Goal: Answer question/provide support: Answer question/provide support

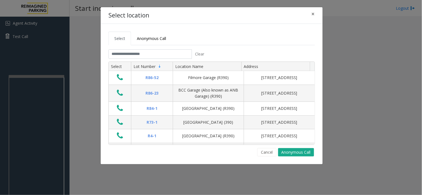
click at [34, 134] on body "Agent Activity Test Call × Close Powered by Umojo © 2025 Start incoming call Lo…" at bounding box center [211, 97] width 422 height 195
click at [266, 153] on button "Cancel" at bounding box center [266, 152] width 19 height 8
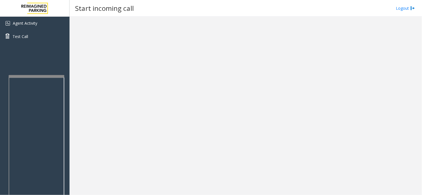
drag, startPoint x: 251, startPoint y: 168, endPoint x: 230, endPoint y: 175, distance: 22.0
click at [230, 175] on div at bounding box center [245, 106] width 352 height 179
click at [38, 129] on div at bounding box center [35, 130] width 56 height 2
drag, startPoint x: 40, startPoint y: 123, endPoint x: 29, endPoint y: 122, distance: 10.4
click at [29, 122] on div "Agent Activity Test Call" at bounding box center [34, 114] width 69 height 195
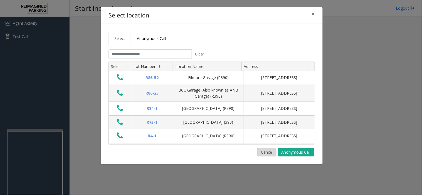
click at [267, 155] on button "Cancel" at bounding box center [266, 152] width 19 height 8
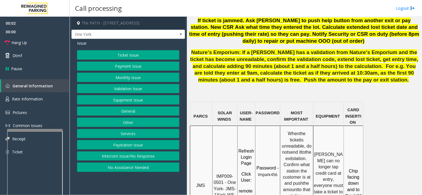
scroll to position [432, 0]
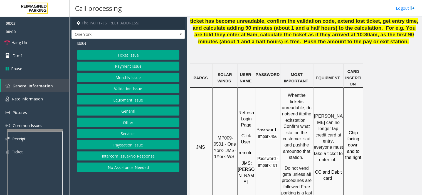
click at [220, 136] on span "IMP009-0501 - One York- JMS-1York-WS" at bounding box center [225, 147] width 24 height 23
click at [215, 135] on p "IMP009-0501 - One York- JMS-1York-WS" at bounding box center [225, 147] width 24 height 25
click at [225, 136] on span "IMP009-0501 - One York- JMS-1York-WS" at bounding box center [225, 147] width 24 height 23
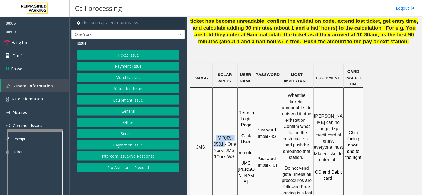
drag, startPoint x: 215, startPoint y: 117, endPoint x: 224, endPoint y: 124, distance: 11.6
click at [224, 135] on p "IMP009-0501 - One York- JMS-1York-WS" at bounding box center [225, 147] width 24 height 25
click at [56, 98] on link "Rate Information" at bounding box center [34, 100] width 69 height 14
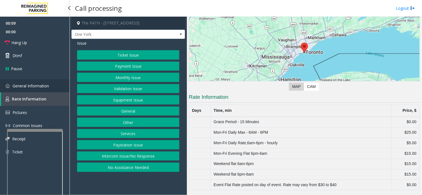
click at [67, 87] on link "General Information" at bounding box center [34, 85] width 69 height 13
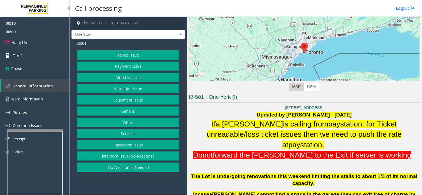
scroll to position [432, 0]
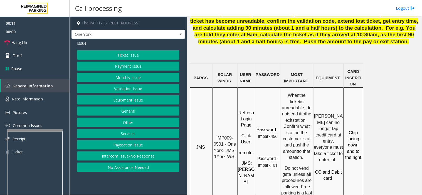
drag, startPoint x: 153, startPoint y: 186, endPoint x: 143, endPoint y: 187, distance: 9.8
click at [143, 187] on app-call-processing-form "The PATH - One York Street, Toronto, ON One York Issue Ticket Issue Payment Iss…" at bounding box center [127, 106] width 117 height 179
click at [152, 54] on button "Ticket Issue" at bounding box center [128, 54] width 102 height 9
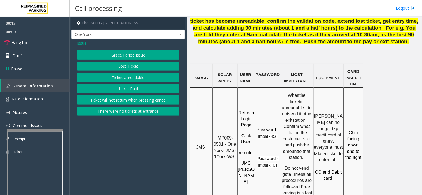
click at [132, 55] on button "Grace Period Issue" at bounding box center [128, 54] width 102 height 9
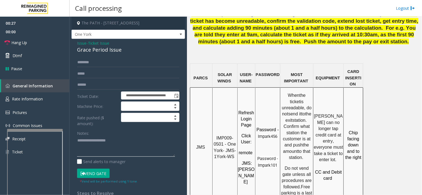
paste textarea "**********"
click at [38, 42] on link "Hang Up" at bounding box center [34, 42] width 69 height 13
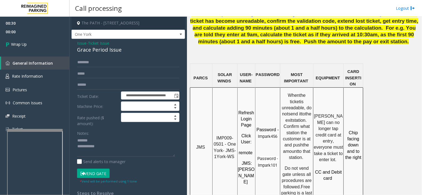
click at [99, 51] on div "Grace Period Issue" at bounding box center [128, 50] width 102 height 8
click at [132, 152] on textarea at bounding box center [126, 146] width 98 height 21
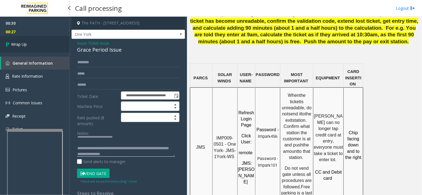
type textarea "**********"
click at [26, 52] on link "Wrap Up" at bounding box center [34, 44] width 69 height 16
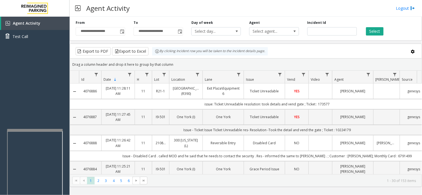
drag, startPoint x: 189, startPoint y: 16, endPoint x: 181, endPoint y: 14, distance: 8.5
click at [181, 14] on div "Agent Activity Logout" at bounding box center [245, 8] width 352 height 17
drag, startPoint x: 175, startPoint y: 1, endPoint x: 157, endPoint y: 2, distance: 18.3
click at [160, 7] on div "Agent Activity Logout" at bounding box center [245, 8] width 352 height 17
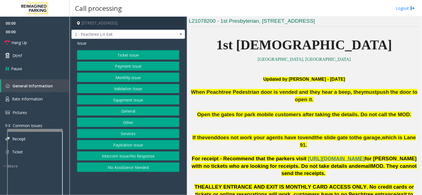
scroll to position [154, 0]
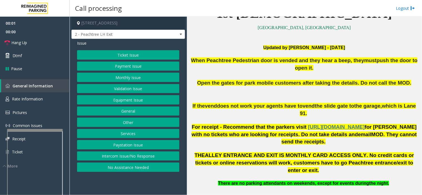
drag, startPoint x: 172, startPoint y: 188, endPoint x: 163, endPoint y: 191, distance: 8.6
click at [163, 191] on app-call-processing-form "1337 Peachtree Street Northeast, Atlanta, GA 2 - Peachtree LH Exit Issue Ticket…" at bounding box center [127, 106] width 117 height 179
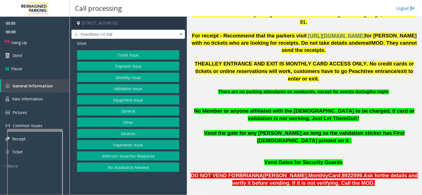
scroll to position [309, 0]
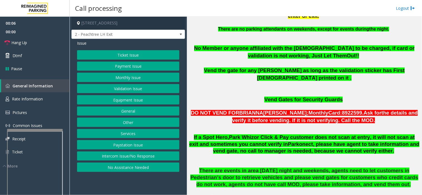
drag, startPoint x: 163, startPoint y: 185, endPoint x: 152, endPoint y: 185, distance: 11.1
click at [152, 185] on app-call-processing-form "1337 Peachtree Street Northeast, Atlanta, GA 2 - Peachtree LH Exit Issue Ticket…" at bounding box center [127, 106] width 117 height 179
click at [155, 172] on button "No Assistance Needed" at bounding box center [128, 167] width 102 height 9
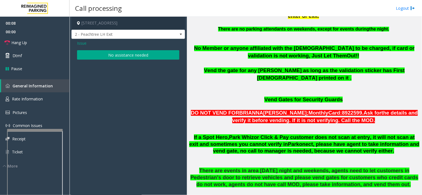
click at [96, 54] on button "No assistance needed" at bounding box center [128, 54] width 102 height 9
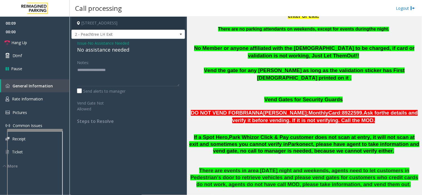
click at [96, 51] on div "No assistance needed" at bounding box center [128, 50] width 102 height 8
click at [101, 51] on div "No assistance needed" at bounding box center [128, 50] width 102 height 8
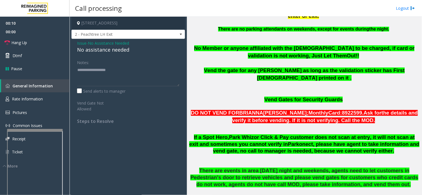
click at [125, 67] on div "Notes:" at bounding box center [128, 72] width 102 height 29
click at [84, 45] on span "Issue" at bounding box center [81, 43] width 9 height 6
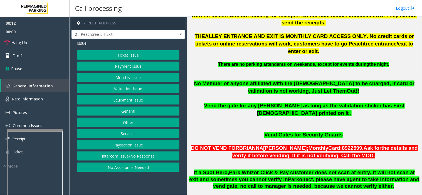
scroll to position [154, 0]
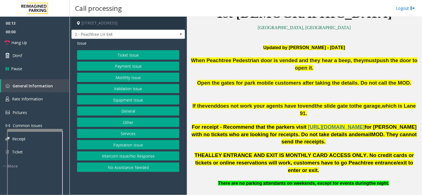
click at [127, 89] on button "Validation Issue" at bounding box center [128, 88] width 102 height 9
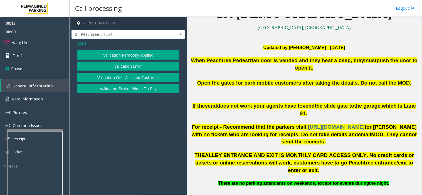
click at [129, 66] on button "Validation Error" at bounding box center [128, 66] width 102 height 9
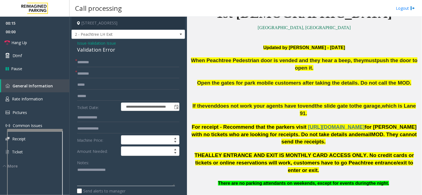
paste textarea "**********"
click at [90, 49] on div "Validation Error" at bounding box center [128, 50] width 102 height 8
click at [159, 179] on textarea at bounding box center [126, 176] width 98 height 21
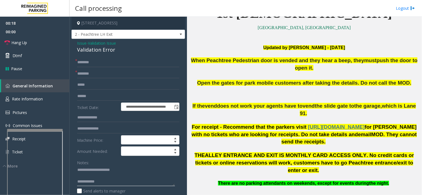
click at [162, 181] on textarea at bounding box center [126, 176] width 98 height 21
paste textarea "**********"
type textarea "**********"
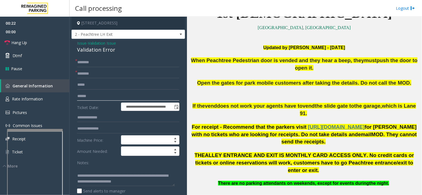
click at [98, 95] on input "text" at bounding box center [128, 96] width 102 height 9
type input "*********"
click at [90, 96] on input "*********" at bounding box center [128, 96] width 102 height 9
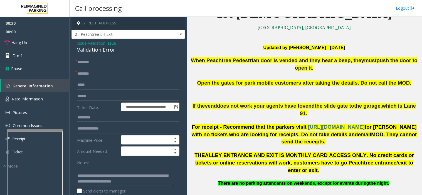
type input "*********"
click at [101, 93] on input "text" at bounding box center [128, 96] width 102 height 9
type input "***"
drag, startPoint x: 89, startPoint y: 60, endPoint x: 96, endPoint y: 69, distance: 11.1
click at [94, 66] on input "text" at bounding box center [128, 62] width 102 height 9
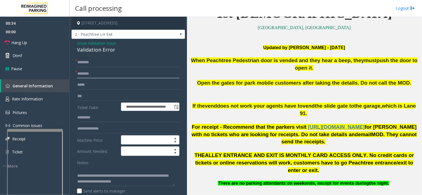
click at [106, 76] on input "text" at bounding box center [128, 73] width 102 height 9
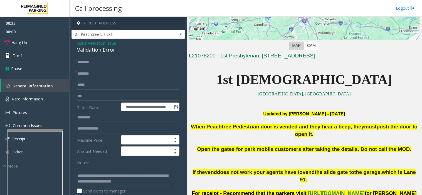
scroll to position [31, 0]
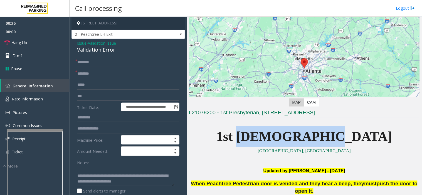
drag, startPoint x: 274, startPoint y: 135, endPoint x: 348, endPoint y: 135, distance: 73.9
click at [348, 135] on span "1st Presbyterian" at bounding box center [304, 136] width 176 height 15
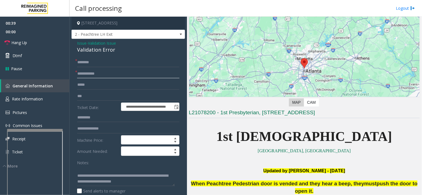
click at [126, 76] on input "**********" at bounding box center [128, 73] width 102 height 9
type input "**********"
click at [121, 58] on input "text" at bounding box center [128, 62] width 102 height 9
drag, startPoint x: 243, startPoint y: 149, endPoint x: 232, endPoint y: 154, distance: 12.4
click at [232, 154] on p "W. Peachtree St. NE Atlanta, GA" at bounding box center [304, 151] width 231 height 7
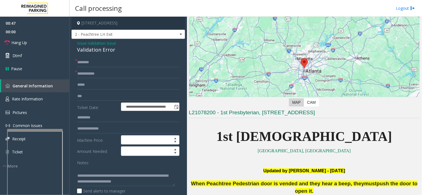
click at [83, 42] on span "Issue" at bounding box center [81, 43] width 9 height 6
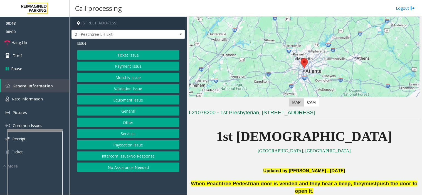
click at [124, 136] on button "Services" at bounding box center [128, 133] width 102 height 9
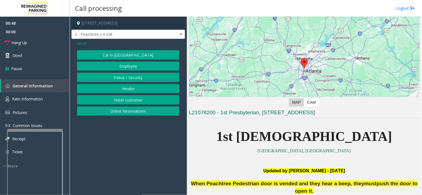
click at [118, 111] on button "Online Reservations" at bounding box center [128, 111] width 102 height 9
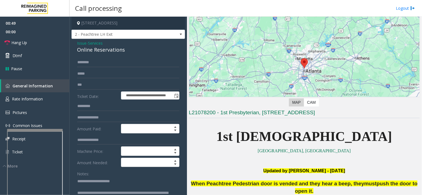
click at [93, 51] on div "Online Reservations" at bounding box center [128, 50] width 102 height 8
drag, startPoint x: 93, startPoint y: 181, endPoint x: 162, endPoint y: 182, distance: 68.9
click at [162, 182] on textarea at bounding box center [126, 187] width 98 height 21
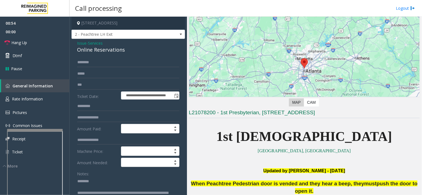
click at [95, 49] on div "Online Reservations" at bounding box center [128, 50] width 102 height 8
drag, startPoint x: 95, startPoint y: 49, endPoint x: 108, endPoint y: 52, distance: 13.4
click at [96, 49] on div "Online Reservations" at bounding box center [128, 50] width 102 height 8
click at [103, 190] on textarea at bounding box center [126, 187] width 98 height 21
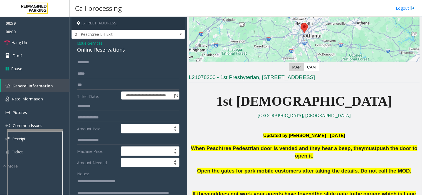
scroll to position [93, 0]
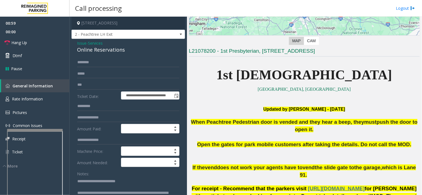
type textarea "**********"
click at [98, 83] on input "***" at bounding box center [128, 84] width 102 height 9
click at [63, 84] on app-root "**********" at bounding box center [211, 97] width 422 height 195
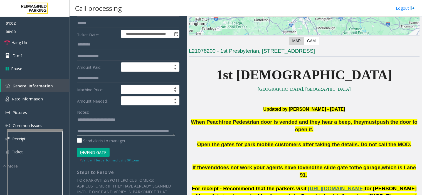
scroll to position [12, 0]
drag, startPoint x: 99, startPoint y: 132, endPoint x: 154, endPoint y: 145, distance: 55.7
click at [154, 145] on form "**********" at bounding box center [128, 79] width 102 height 167
click at [111, 125] on textarea at bounding box center [126, 125] width 98 height 21
click at [93, 129] on textarea at bounding box center [126, 125] width 98 height 21
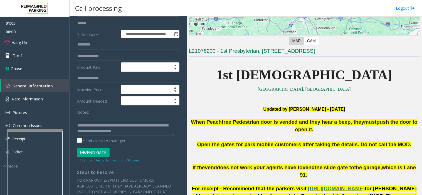
click at [84, 43] on input "*********" at bounding box center [128, 44] width 102 height 9
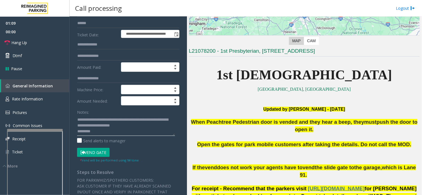
type textarea "**********"
click at [92, 150] on button "Vend Gate" at bounding box center [93, 152] width 33 height 9
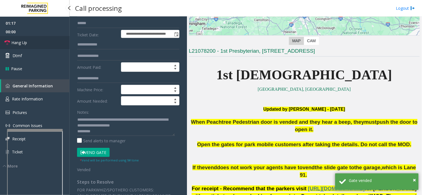
click at [44, 42] on link "Hang Up" at bounding box center [34, 42] width 69 height 13
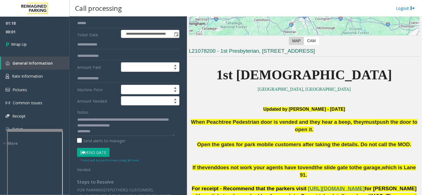
scroll to position [0, 0]
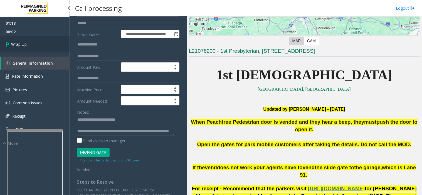
click at [52, 43] on link "Wrap Up" at bounding box center [34, 44] width 69 height 16
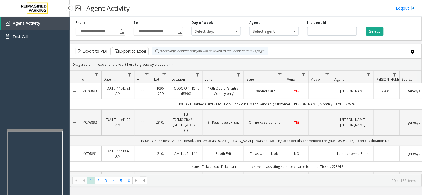
drag, startPoint x: 32, startPoint y: 101, endPoint x: 9, endPoint y: 107, distance: 23.5
drag, startPoint x: 9, startPoint y: 107, endPoint x: 43, endPoint y: 56, distance: 61.5
click at [16, 97] on div "Agent Activity Test Call" at bounding box center [34, 114] width 69 height 195
drag, startPoint x: 13, startPoint y: 96, endPoint x: 102, endPoint y: 7, distance: 126.4
click at [19, 93] on div "Agent Activity Test Call" at bounding box center [34, 114] width 69 height 195
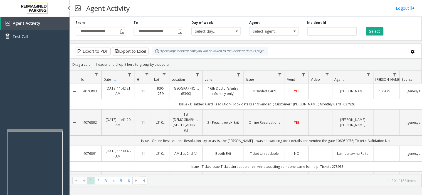
drag, startPoint x: 51, startPoint y: 98, endPoint x: 29, endPoint y: 110, distance: 24.9
click at [29, 110] on div "Agent Activity Test Call" at bounding box center [34, 114] width 69 height 195
drag, startPoint x: 165, startPoint y: 12, endPoint x: 158, endPoint y: 13, distance: 7.3
click at [158, 13] on div "Agent Activity Logout" at bounding box center [245, 8] width 352 height 17
click at [96, 65] on div "Drag a column header and drop it here to group by that column" at bounding box center [245, 65] width 351 height 10
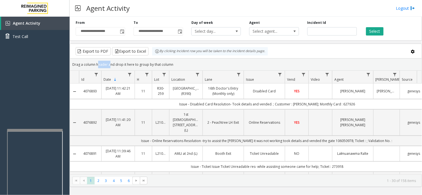
click at [96, 65] on div "Drag a column header and drop it here to group by that column" at bounding box center [245, 65] width 351 height 10
click at [52, 71] on div "Agent Activity Test Call" at bounding box center [34, 114] width 69 height 195
drag, startPoint x: 79, startPoint y: 65, endPoint x: 145, endPoint y: 67, distance: 65.6
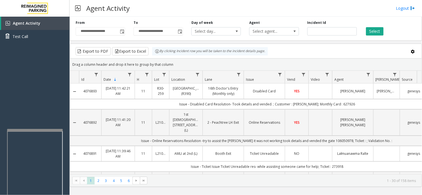
click at [173, 66] on div "Drag a column header and drop it here to group by that column" at bounding box center [245, 65] width 351 height 10
click at [142, 67] on div "Drag a column header and drop it here to group by that column" at bounding box center [245, 65] width 351 height 10
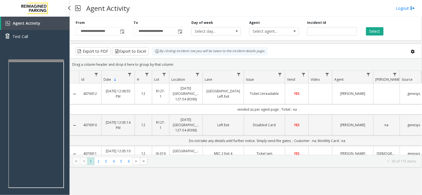
click at [38, 58] on div "Agent Activity Test Call" at bounding box center [34, 114] width 69 height 195
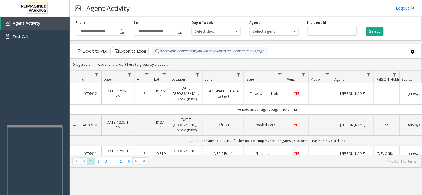
click at [36, 128] on div at bounding box center [35, 190] width 56 height 130
drag, startPoint x: 23, startPoint y: 94, endPoint x: 30, endPoint y: 63, distance: 32.6
click at [17, 92] on div "Agent Activity Test Call" at bounding box center [34, 114] width 69 height 195
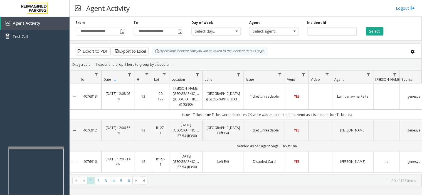
click at [36, 148] on div at bounding box center [36, 148] width 56 height 2
click at [35, 116] on div "Agent Activity Test Call" at bounding box center [34, 114] width 69 height 195
drag, startPoint x: 35, startPoint y: 116, endPoint x: 17, endPoint y: 118, distance: 17.9
click at [17, 118] on div "Agent Activity Test Call" at bounding box center [34, 114] width 69 height 195
drag, startPoint x: 61, startPoint y: 81, endPoint x: 125, endPoint y: 11, distance: 94.4
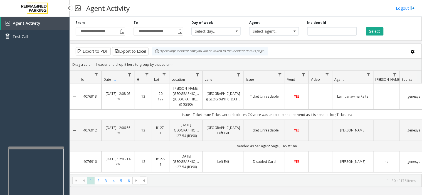
click at [53, 93] on div "Agent Activity Test Call" at bounding box center [34, 114] width 69 height 195
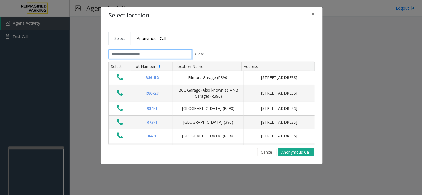
click at [172, 54] on input "text" at bounding box center [149, 53] width 83 height 9
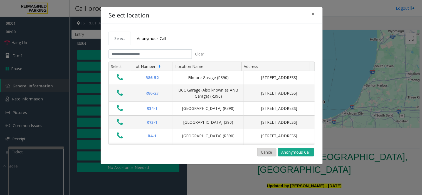
click at [263, 155] on button "Cancel" at bounding box center [266, 152] width 19 height 8
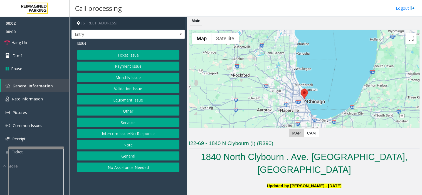
click at [139, 169] on button "No Assistance Needed" at bounding box center [128, 167] width 102 height 9
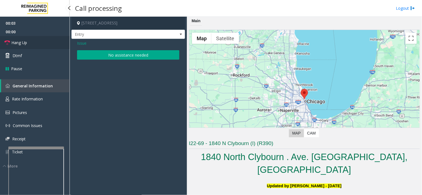
click at [55, 43] on link "Hang Up" at bounding box center [34, 42] width 69 height 13
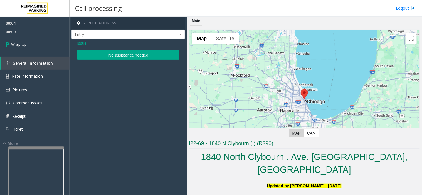
click at [89, 51] on button "No assistance needed" at bounding box center [128, 54] width 102 height 9
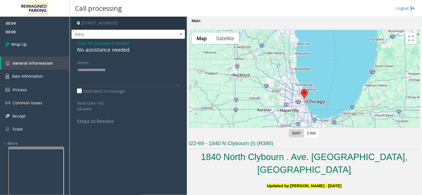
click at [93, 51] on div "No assistance needed" at bounding box center [128, 50] width 102 height 8
copy div "No assistance needed"
click at [92, 71] on textarea at bounding box center [128, 76] width 102 height 21
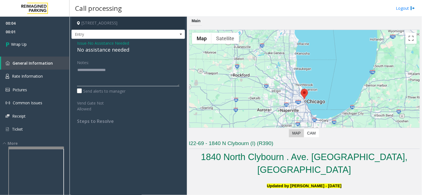
paste textarea "**********"
type textarea "**********"
click at [51, 45] on link "Wrap Up" at bounding box center [34, 44] width 69 height 16
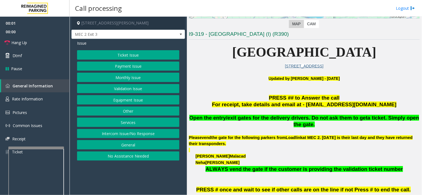
scroll to position [185, 0]
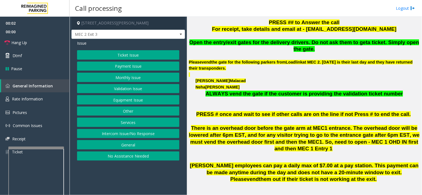
click at [143, 173] on app-call-processing-form "1 [PERSON_NAME][GEOGRAPHIC_DATA], [GEOGRAPHIC_DATA], [GEOGRAPHIC_DATA] MEC 2 Ex…" at bounding box center [127, 106] width 117 height 179
click at [127, 56] on button "Ticket Issue" at bounding box center [128, 54] width 102 height 9
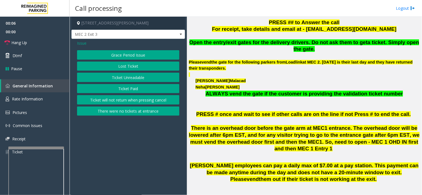
click at [138, 112] on button "There were no tickets at entrance" at bounding box center [128, 111] width 102 height 9
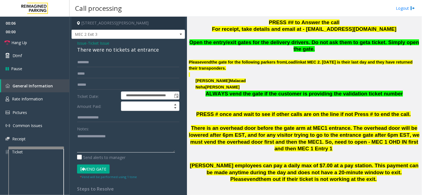
click at [118, 143] on textarea at bounding box center [126, 142] width 98 height 21
paste textarea "**********"
click at [107, 138] on textarea at bounding box center [126, 142] width 98 height 21
click at [107, 49] on div "There were no tickets at entrance" at bounding box center [128, 50] width 102 height 8
click at [106, 49] on div "There were no tickets at entrance" at bounding box center [128, 50] width 102 height 8
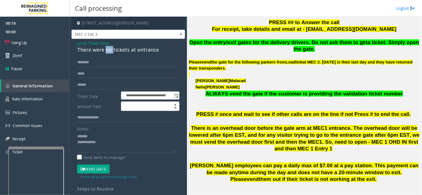
click at [106, 49] on div "There were no tickets at entrance" at bounding box center [128, 50] width 102 height 8
copy div "There were no tickets at entrance"
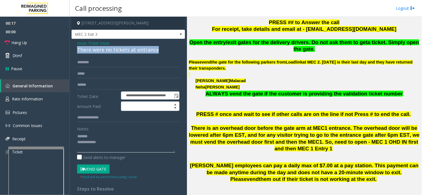
paste textarea "**********"
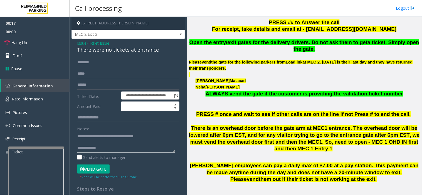
click at [100, 137] on textarea at bounding box center [126, 142] width 98 height 21
type textarea "**********"
click at [132, 62] on input "text" at bounding box center [128, 62] width 102 height 9
type input "*****"
click at [85, 168] on button "Vend Gate" at bounding box center [93, 169] width 33 height 9
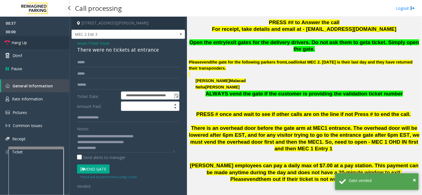
click at [57, 43] on link "Hang Up" at bounding box center [34, 42] width 69 height 13
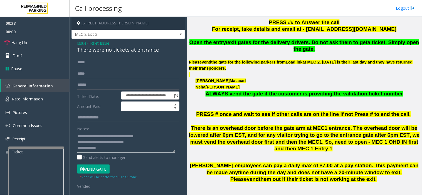
paste textarea "**********"
click at [123, 147] on textarea at bounding box center [126, 142] width 98 height 21
type textarea "**********"
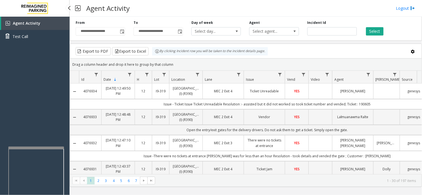
drag, startPoint x: 48, startPoint y: 131, endPoint x: 21, endPoint y: 131, distance: 26.7
click at [21, 131] on div "Agent Activity Test Call" at bounding box center [34, 114] width 69 height 195
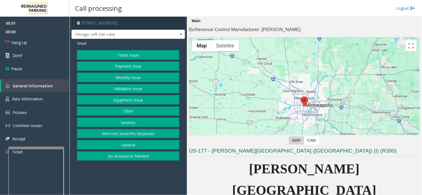
drag, startPoint x: 165, startPoint y: 182, endPoint x: 146, endPoint y: 183, distance: 18.6
click at [143, 183] on app-call-processing-form "[STREET_ADDRESS] [GEOGRAPHIC_DATA] Left Exit Lane Issue Ticket Issue Payment Is…" at bounding box center [127, 106] width 117 height 179
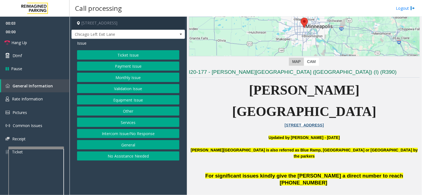
scroll to position [123, 0]
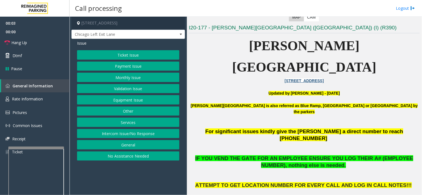
drag, startPoint x: 136, startPoint y: 178, endPoint x: 126, endPoint y: 181, distance: 10.4
click at [126, 181] on app-call-processing-form "[STREET_ADDRESS] [GEOGRAPHIC_DATA] Left Exit Lane Issue Ticket Issue Payment Is…" at bounding box center [127, 106] width 117 height 179
drag, startPoint x: 115, startPoint y: 186, endPoint x: 111, endPoint y: 181, distance: 6.6
click at [109, 186] on app-call-processing-form "[STREET_ADDRESS] [GEOGRAPHIC_DATA] Left Exit Lane Issue Ticket Issue Payment Is…" at bounding box center [127, 106] width 117 height 179
click at [46, 101] on link "Rate Information" at bounding box center [34, 100] width 69 height 14
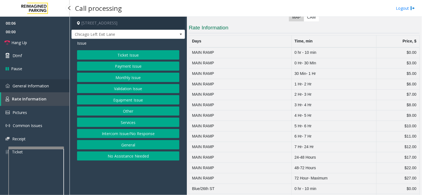
click at [45, 86] on span "General Information" at bounding box center [31, 85] width 36 height 5
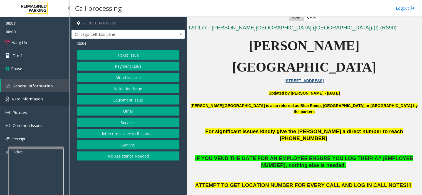
click at [38, 99] on span "Rate Information" at bounding box center [27, 98] width 31 height 5
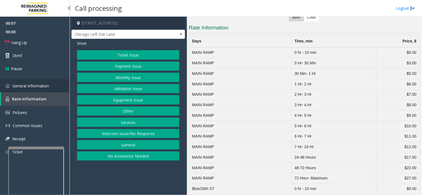
click at [59, 89] on link "General Information" at bounding box center [34, 85] width 69 height 13
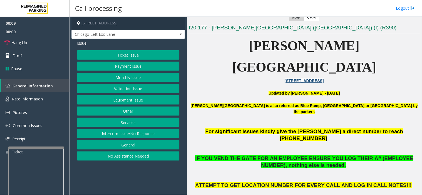
click at [118, 99] on button "Equipment Issue" at bounding box center [128, 99] width 102 height 9
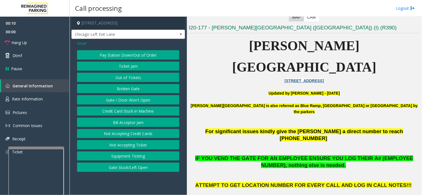
click at [118, 99] on button "Gate / Door Won't Open" at bounding box center [128, 99] width 102 height 9
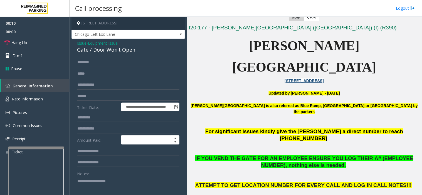
click at [111, 189] on textarea at bounding box center [126, 187] width 98 height 21
click at [110, 182] on textarea at bounding box center [126, 187] width 98 height 21
paste textarea "**********"
click at [101, 178] on textarea at bounding box center [126, 187] width 98 height 21
type textarea "**********"
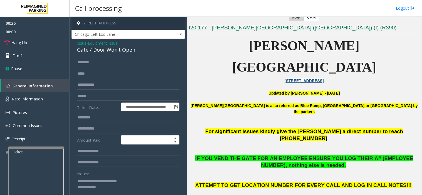
click at [85, 44] on span "Issue" at bounding box center [81, 43] width 9 height 6
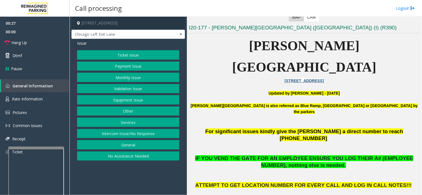
click at [130, 77] on button "Monthly Issue" at bounding box center [128, 77] width 102 height 9
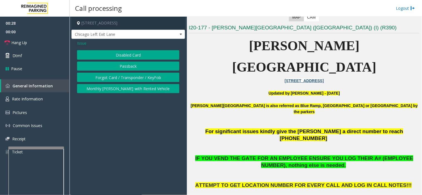
click at [82, 43] on span "Issue" at bounding box center [81, 43] width 9 height 6
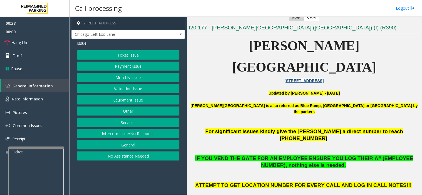
click at [123, 68] on button "Payment Issue" at bounding box center [128, 66] width 102 height 9
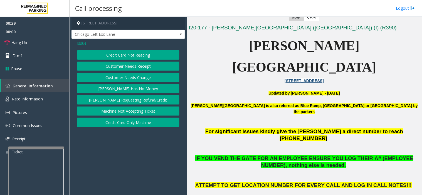
click at [133, 122] on button "Credit Card Only Machine" at bounding box center [128, 122] width 102 height 9
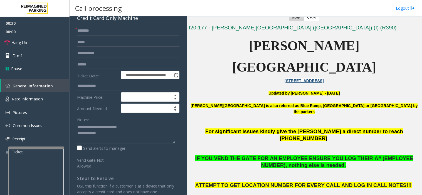
scroll to position [62, 0]
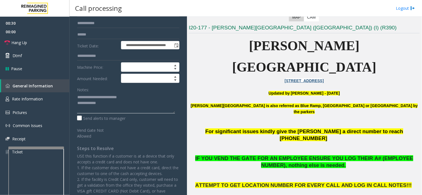
click at [120, 107] on textarea at bounding box center [126, 103] width 98 height 21
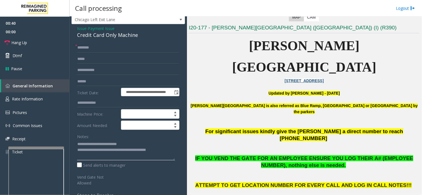
scroll to position [0, 0]
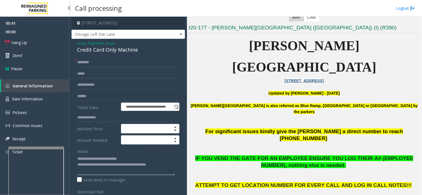
type textarea "**********"
click at [32, 32] on span "00:00" at bounding box center [34, 32] width 69 height 9
click at [34, 39] on link "Hang Up" at bounding box center [34, 42] width 69 height 13
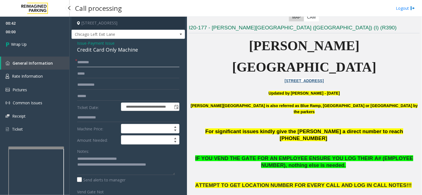
click at [118, 63] on input "text" at bounding box center [128, 62] width 102 height 9
type input "**"
click at [43, 45] on link "Wrap Up" at bounding box center [34, 44] width 69 height 16
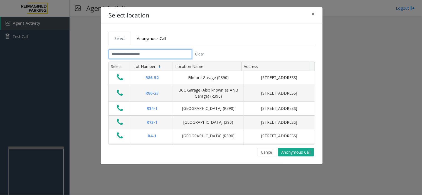
click at [150, 53] on input "text" at bounding box center [149, 53] width 83 height 9
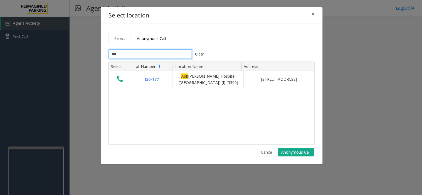
type input "***"
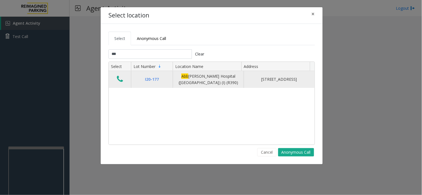
click at [121, 82] on icon "Data table" at bounding box center [120, 79] width 6 height 8
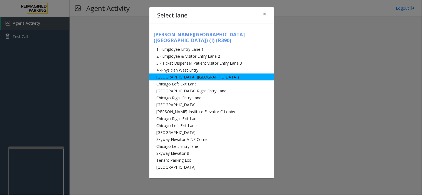
click at [171, 74] on li "[GEOGRAPHIC_DATA] ([GEOGRAPHIC_DATA])" at bounding box center [211, 77] width 125 height 7
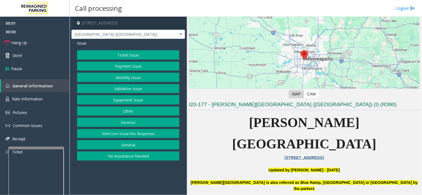
scroll to position [93, 0]
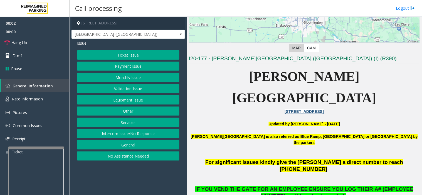
drag, startPoint x: 240, startPoint y: 170, endPoint x: 234, endPoint y: 173, distance: 6.2
drag, startPoint x: 184, startPoint y: 192, endPoint x: 180, endPoint y: 192, distance: 3.6
drag, startPoint x: 180, startPoint y: 192, endPoint x: 168, endPoint y: 193, distance: 11.7
click at [168, 193] on app-call-processing-form "[STREET_ADDRESS] [GEOGRAPHIC_DATA] ([GEOGRAPHIC_DATA]) Issue Ticket Issue Payme…" at bounding box center [127, 106] width 117 height 179
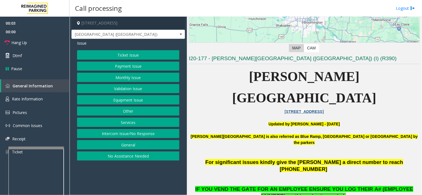
drag, startPoint x: 345, startPoint y: 170, endPoint x: 341, endPoint y: 171, distance: 3.7
drag, startPoint x: 341, startPoint y: 171, endPoint x: 325, endPoint y: 171, distance: 16.4
click at [344, 193] on span "." at bounding box center [344, 196] width 1 height 6
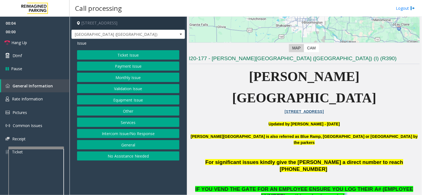
click at [344, 193] on span "." at bounding box center [344, 196] width 1 height 6
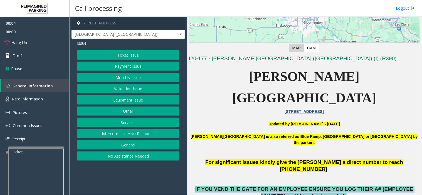
click at [344, 193] on span "." at bounding box center [344, 196] width 1 height 6
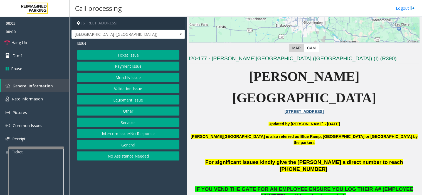
drag, startPoint x: 125, startPoint y: 178, endPoint x: 110, endPoint y: 171, distance: 16.0
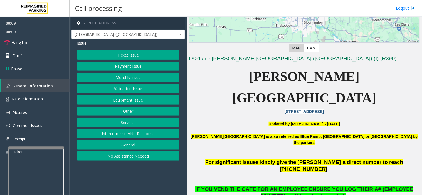
drag, startPoint x: 110, startPoint y: 171, endPoint x: 119, endPoint y: 178, distance: 10.9
drag, startPoint x: 119, startPoint y: 178, endPoint x: 116, endPoint y: 182, distance: 4.9
click at [116, 182] on app-call-processing-form "[STREET_ADDRESS] [GEOGRAPHIC_DATA] ([GEOGRAPHIC_DATA]) Issue Ticket Issue Payme…" at bounding box center [127, 106] width 117 height 179
drag, startPoint x: 136, startPoint y: 175, endPoint x: 129, endPoint y: 177, distance: 6.8
click at [129, 177] on app-call-processing-form "[STREET_ADDRESS] [GEOGRAPHIC_DATA] ([GEOGRAPHIC_DATA]) Issue Ticket Issue Payme…" at bounding box center [127, 106] width 117 height 179
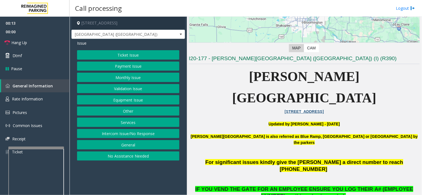
drag, startPoint x: 235, startPoint y: 145, endPoint x: 223, endPoint y: 151, distance: 13.4
click at [223, 173] on p at bounding box center [304, 179] width 231 height 13
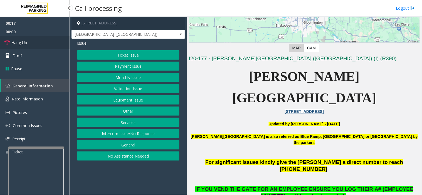
click at [34, 42] on link "Hang Up" at bounding box center [34, 42] width 69 height 13
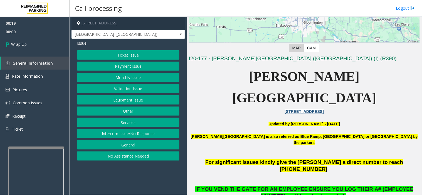
click at [129, 100] on button "Equipment Issue" at bounding box center [128, 99] width 102 height 9
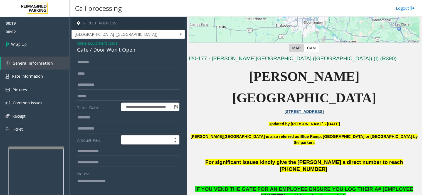
paste textarea "**********"
click at [111, 182] on textarea at bounding box center [126, 187] width 98 height 21
type textarea "**********"
click at [24, 49] on link "Wrap Up" at bounding box center [34, 44] width 69 height 16
